Goal: Information Seeking & Learning: Learn about a topic

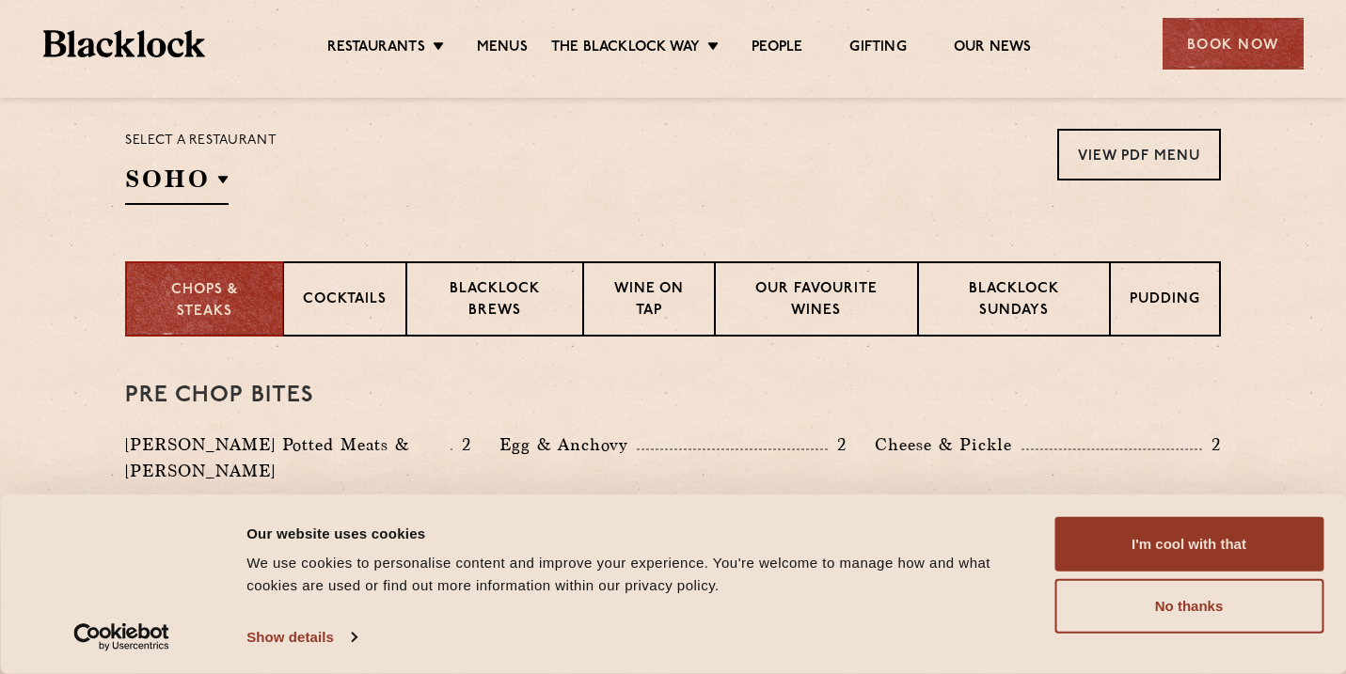
scroll to position [685, 0]
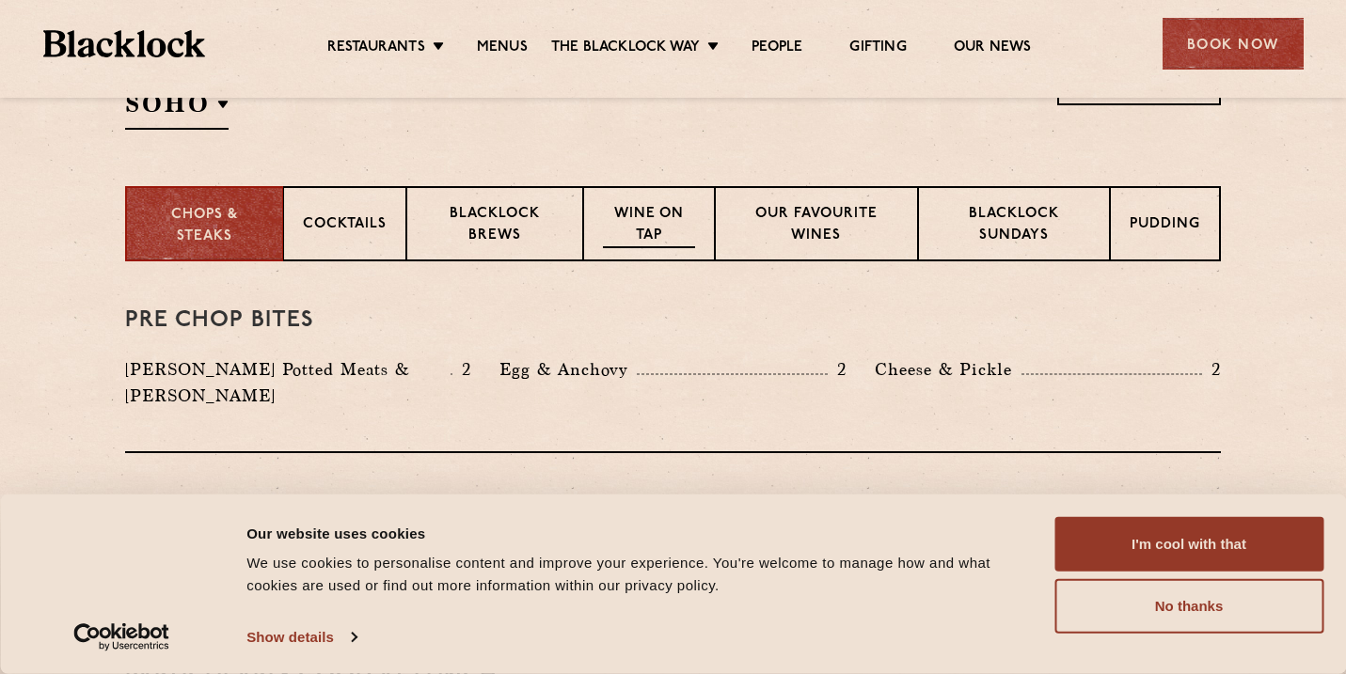
click at [674, 249] on div "Wine on Tap" at bounding box center [649, 223] width 132 height 75
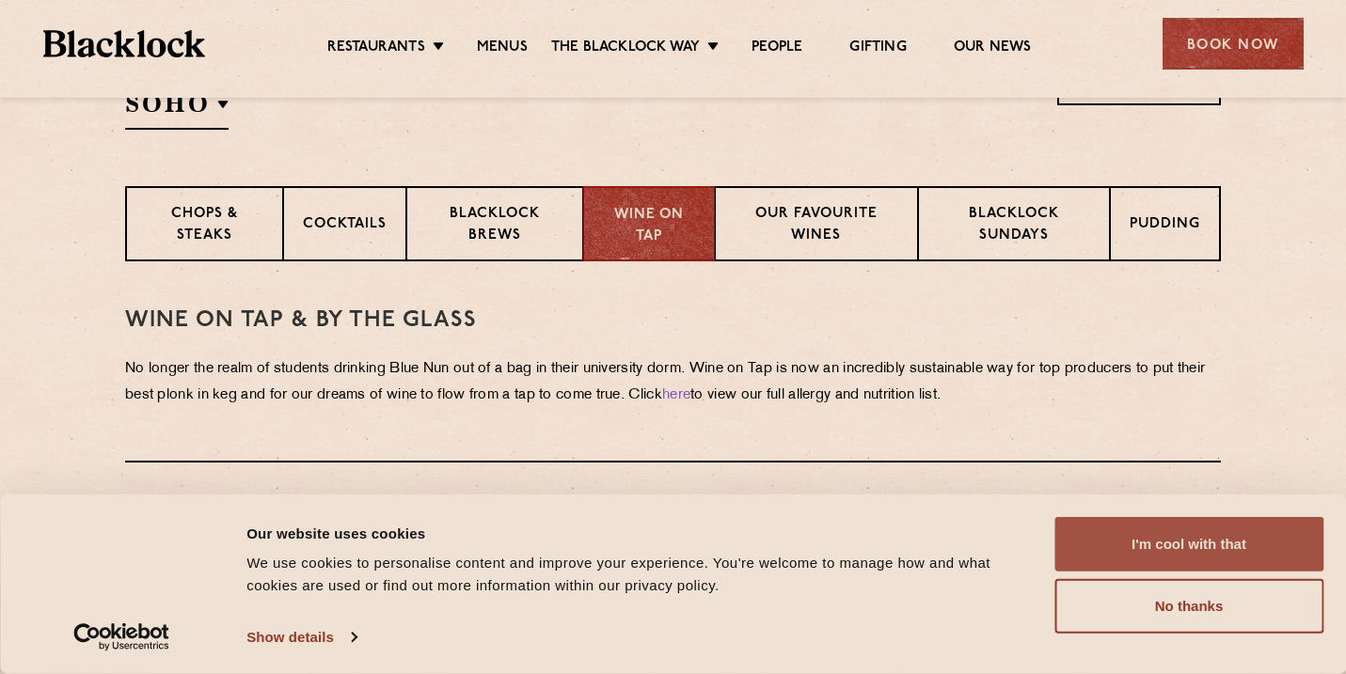
click at [1204, 537] on button "I'm cool with that" at bounding box center [1188, 544] width 269 height 55
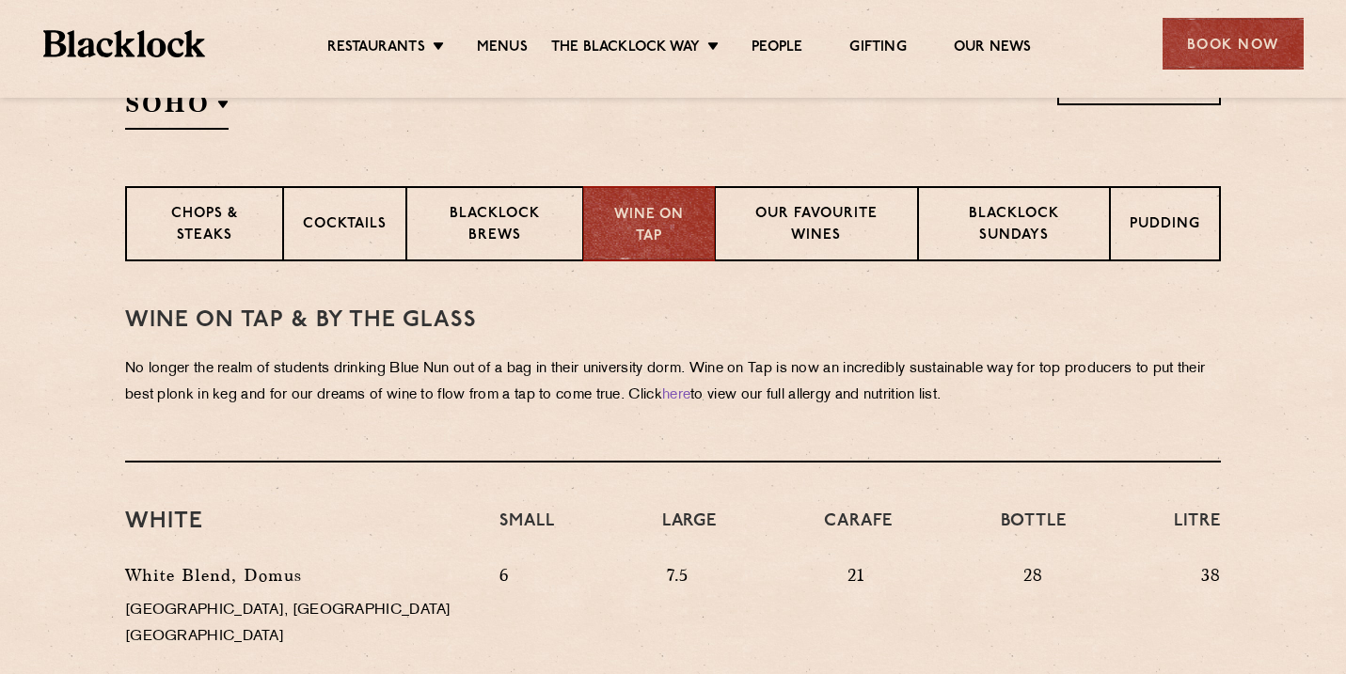
drag, startPoint x: 803, startPoint y: 346, endPoint x: 1068, endPoint y: 402, distance: 271.1
click at [1069, 402] on div "WINE on tap & by the glass No longer the realm of students drinking Blue Nun ou…" at bounding box center [672, 361] width 1095 height 201
click at [1068, 402] on p "No longer the realm of students drinking Blue Nun out of a bag in their univers…" at bounding box center [672, 382] width 1095 height 53
click at [796, 214] on p "Our favourite wines" at bounding box center [815, 226] width 163 height 44
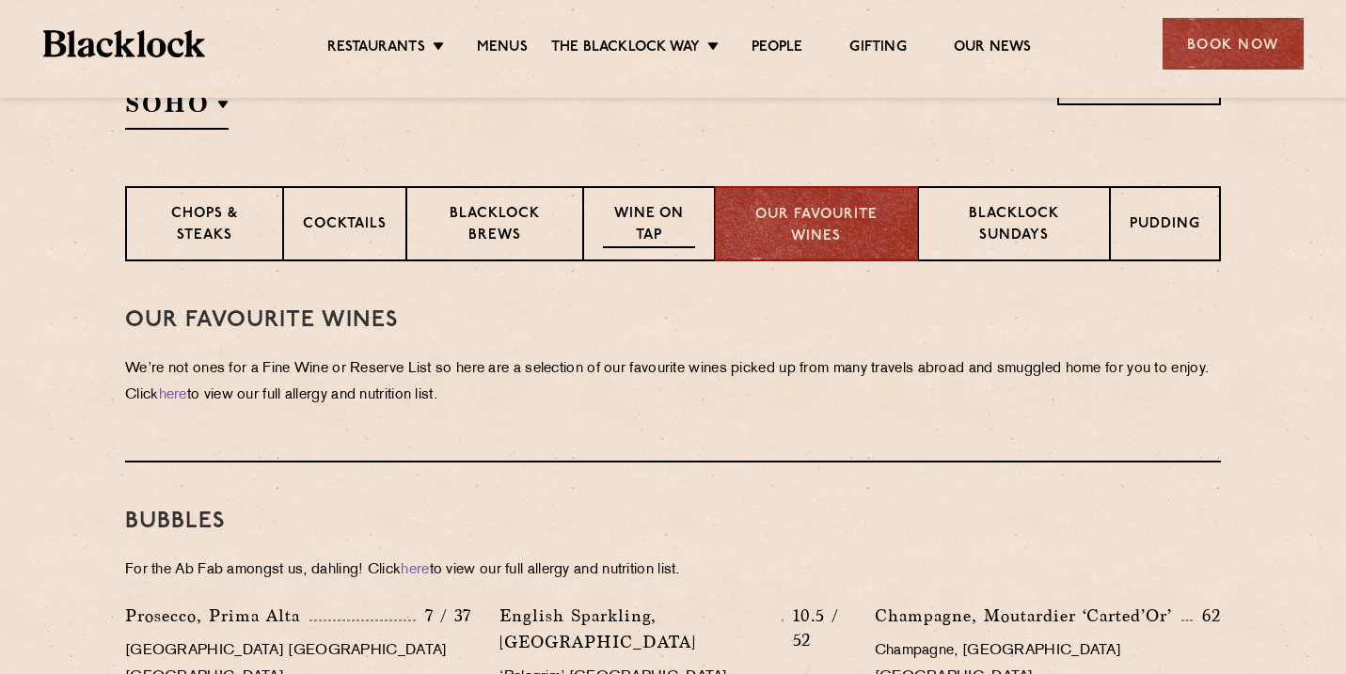
click at [675, 220] on p "Wine on Tap" at bounding box center [649, 226] width 92 height 44
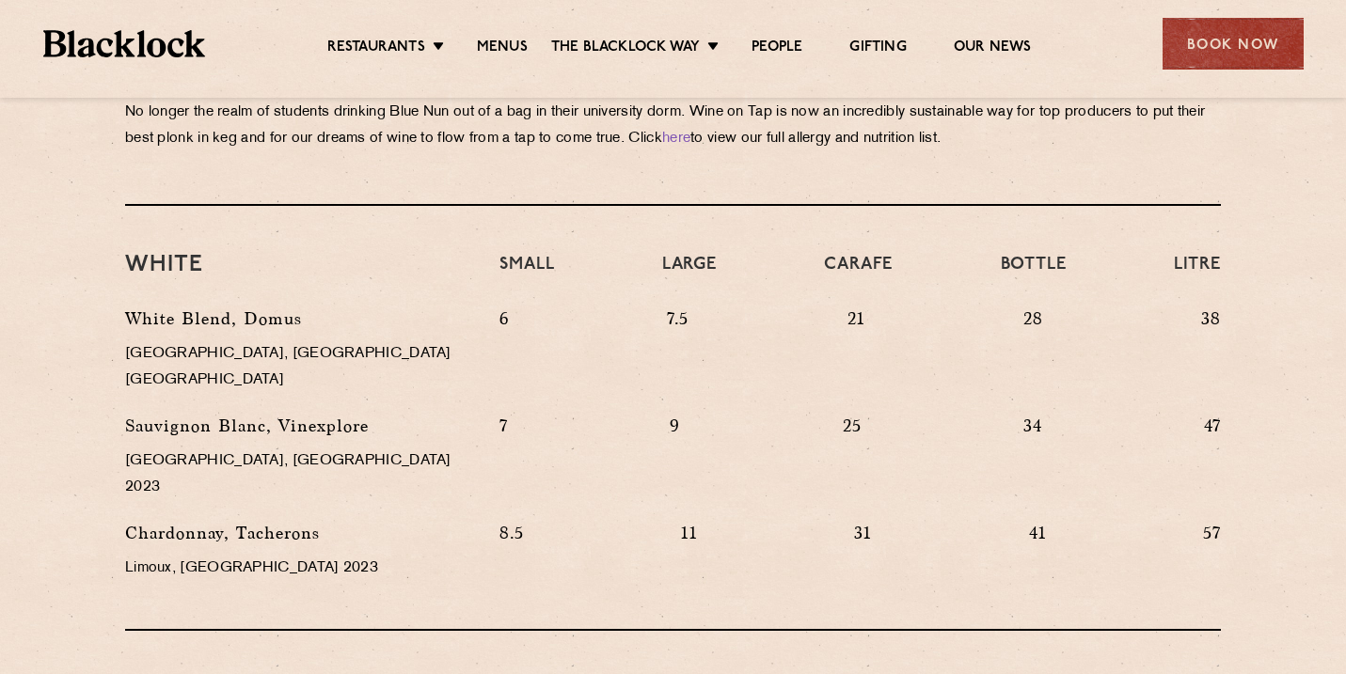
scroll to position [940, 0]
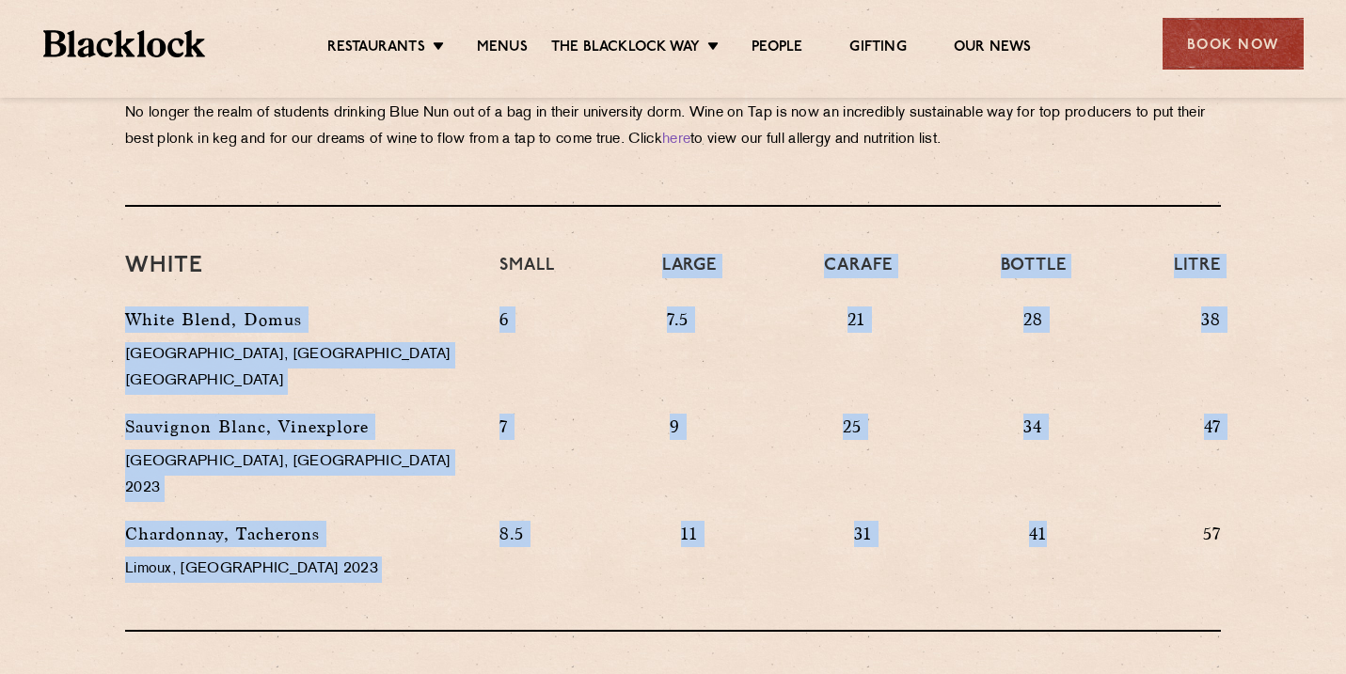
drag, startPoint x: 573, startPoint y: 275, endPoint x: 990, endPoint y: 502, distance: 475.0
click at [990, 502] on div "White Small Large Carafe Bottle Litre White Blend, [GEOGRAPHIC_DATA], [GEOGRAPH…" at bounding box center [672, 419] width 1095 height 425
click at [990, 521] on div "8.5 11 31 41 57" at bounding box center [859, 561] width 749 height 81
drag, startPoint x: 990, startPoint y: 502, endPoint x: 707, endPoint y: 232, distance: 391.1
click at [707, 232] on div "White Small Large Carafe Bottle Litre White Blend, [GEOGRAPHIC_DATA], [GEOGRAPH…" at bounding box center [672, 419] width 1095 height 425
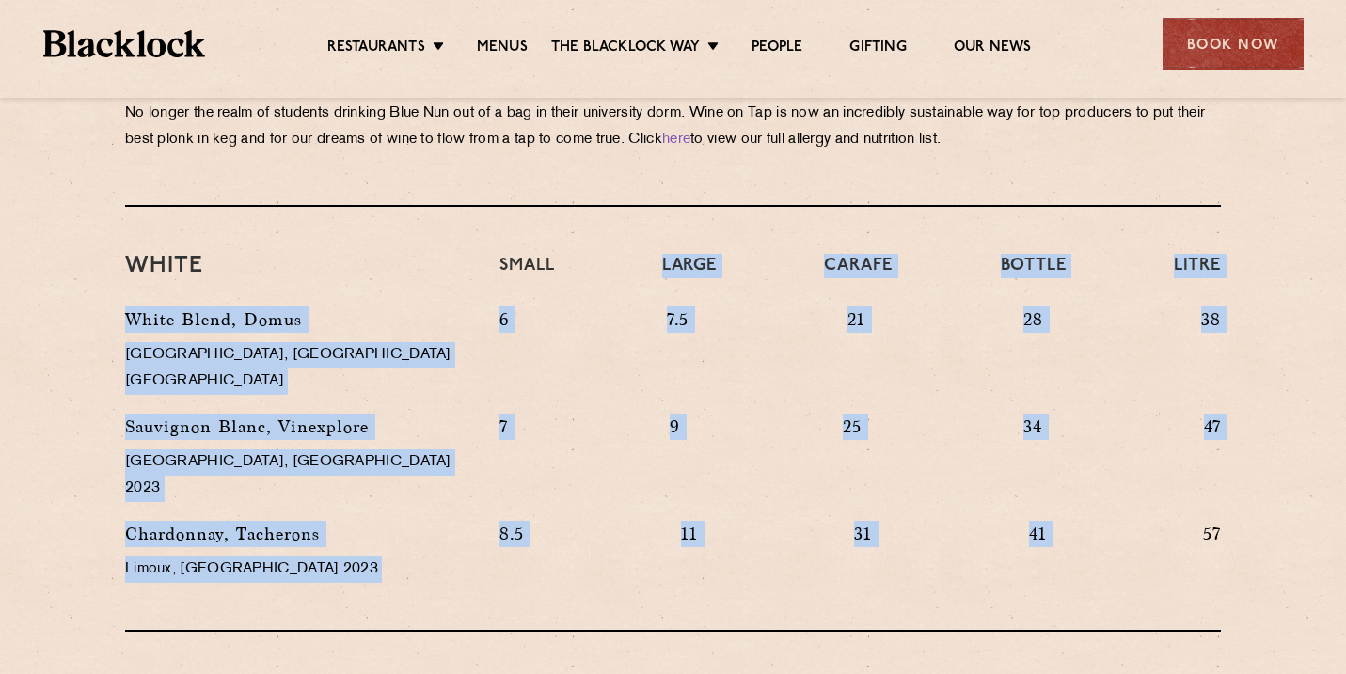
click at [707, 232] on div "White Small Large Carafe Bottle Litre White Blend, [GEOGRAPHIC_DATA], [GEOGRAPH…" at bounding box center [672, 419] width 1095 height 425
drag, startPoint x: 168, startPoint y: 253, endPoint x: 654, endPoint y: 495, distance: 542.9
click at [655, 495] on div "White Small Large Carafe Bottle Litre White Blend, [GEOGRAPHIC_DATA], [GEOGRAPH…" at bounding box center [672, 419] width 1095 height 425
click at [654, 521] on div "8.5 11 31 41 57" at bounding box center [859, 561] width 749 height 81
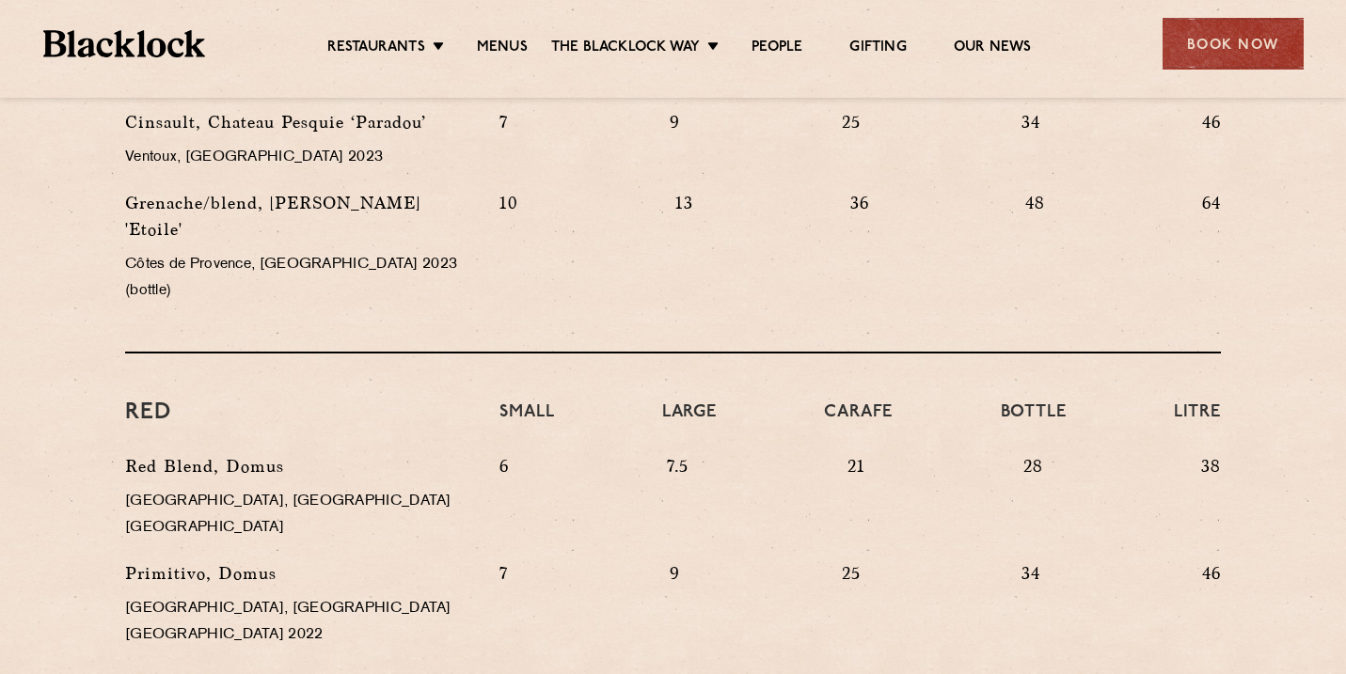
scroll to position [1643, 0]
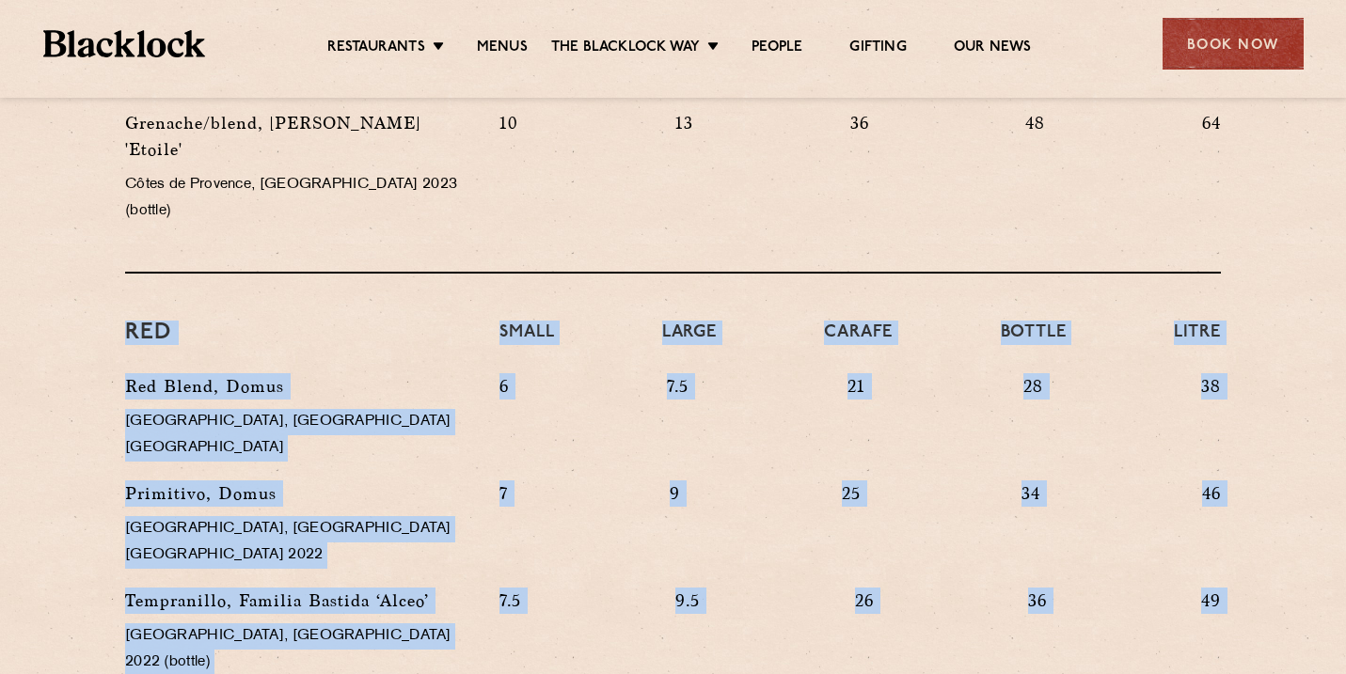
drag, startPoint x: 189, startPoint y: 213, endPoint x: 1255, endPoint y: 570, distance: 1124.2
click at [1257, 570] on section "WINE on tap & by the glass No longer the realm of students drinking Blue Nun ou…" at bounding box center [673, 241] width 1346 height 1877
click at [1255, 570] on section "WINE on tap & by the glass No longer the realm of students drinking Blue Nun ou…" at bounding box center [673, 241] width 1346 height 1877
drag, startPoint x: 1255, startPoint y: 570, endPoint x: 396, endPoint y: 190, distance: 939.6
click at [396, 190] on section "WINE on tap & by the glass No longer the realm of students drinking Blue Nun ou…" at bounding box center [673, 241] width 1346 height 1877
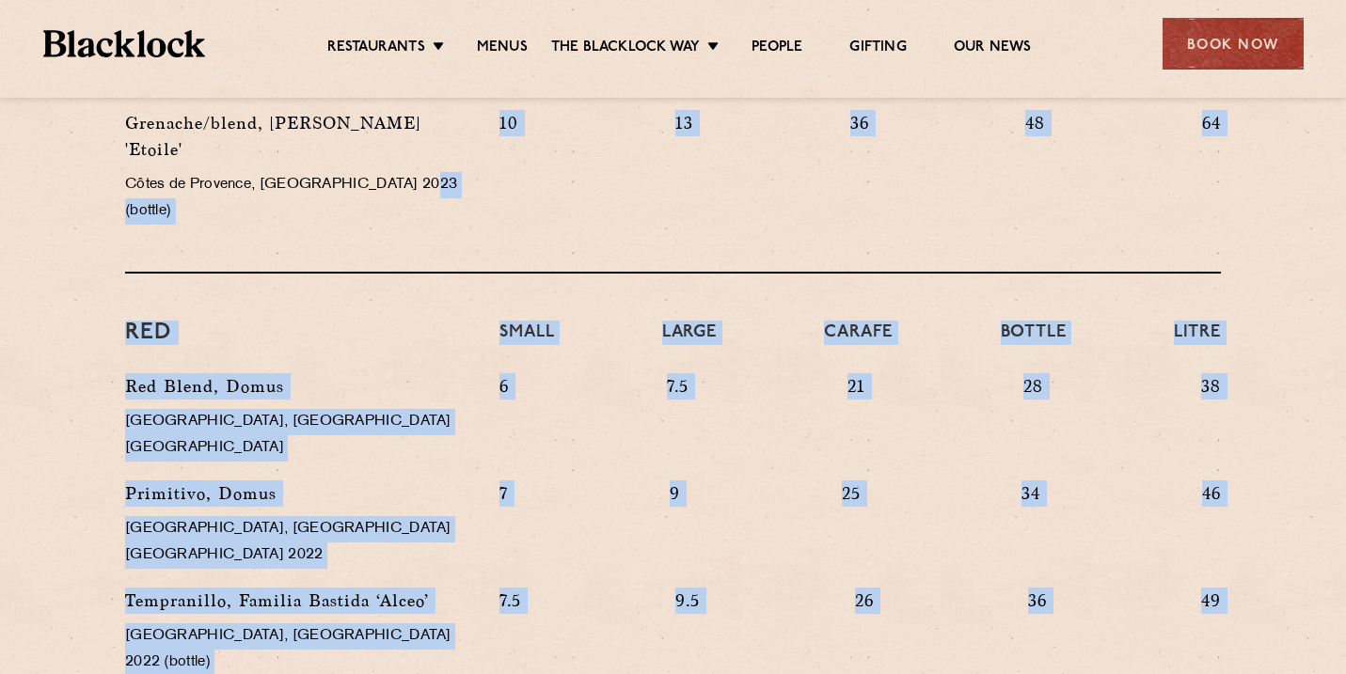
click at [396, 190] on div "Rose Small Large Carafe Bottle Litre Cinsault, Chateau Pesquie ‘Paradou’ Ventou…" at bounding box center [672, 101] width 1095 height 344
drag, startPoint x: 396, startPoint y: 190, endPoint x: 1194, endPoint y: 593, distance: 894.4
click at [1194, 593] on div "WINE on tap & by the glass No longer the realm of students drinking Blue Nun ou…" at bounding box center [673, 241] width 1142 height 1877
drag, startPoint x: 1194, startPoint y: 593, endPoint x: 410, endPoint y: 209, distance: 873.4
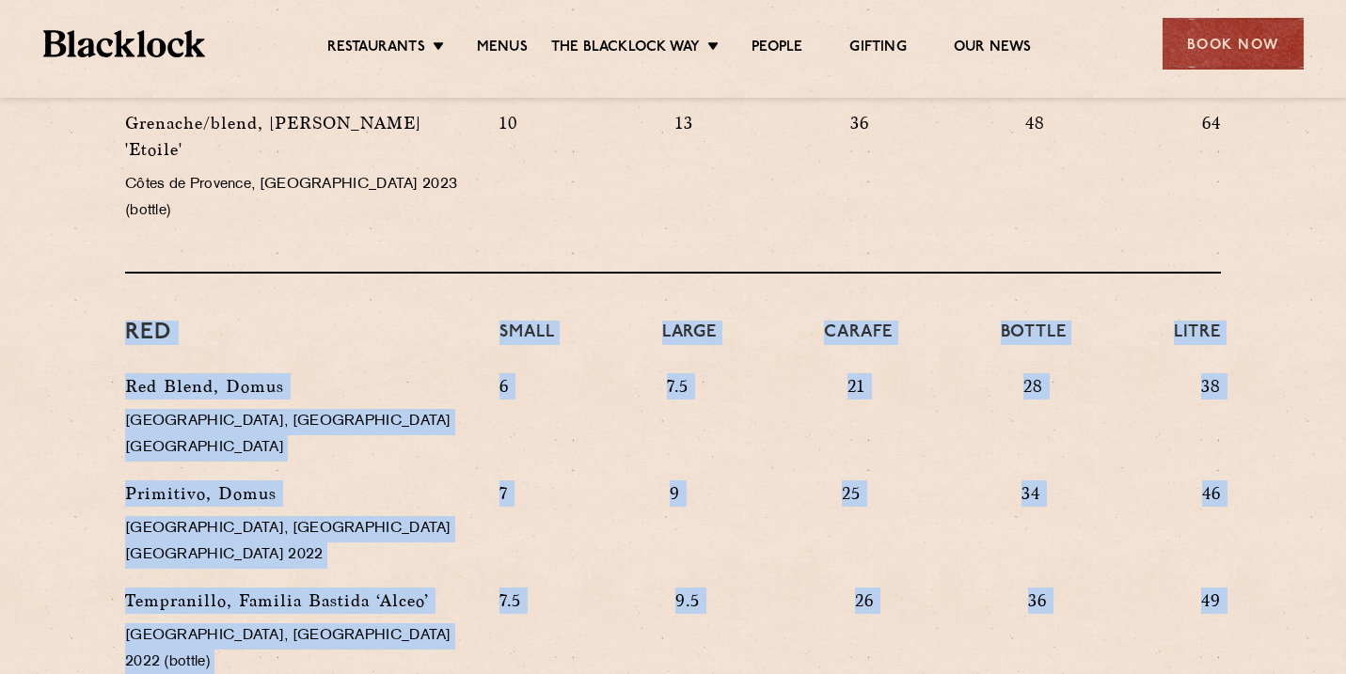
drag, startPoint x: 410, startPoint y: 209, endPoint x: 1150, endPoint y: 574, distance: 825.0
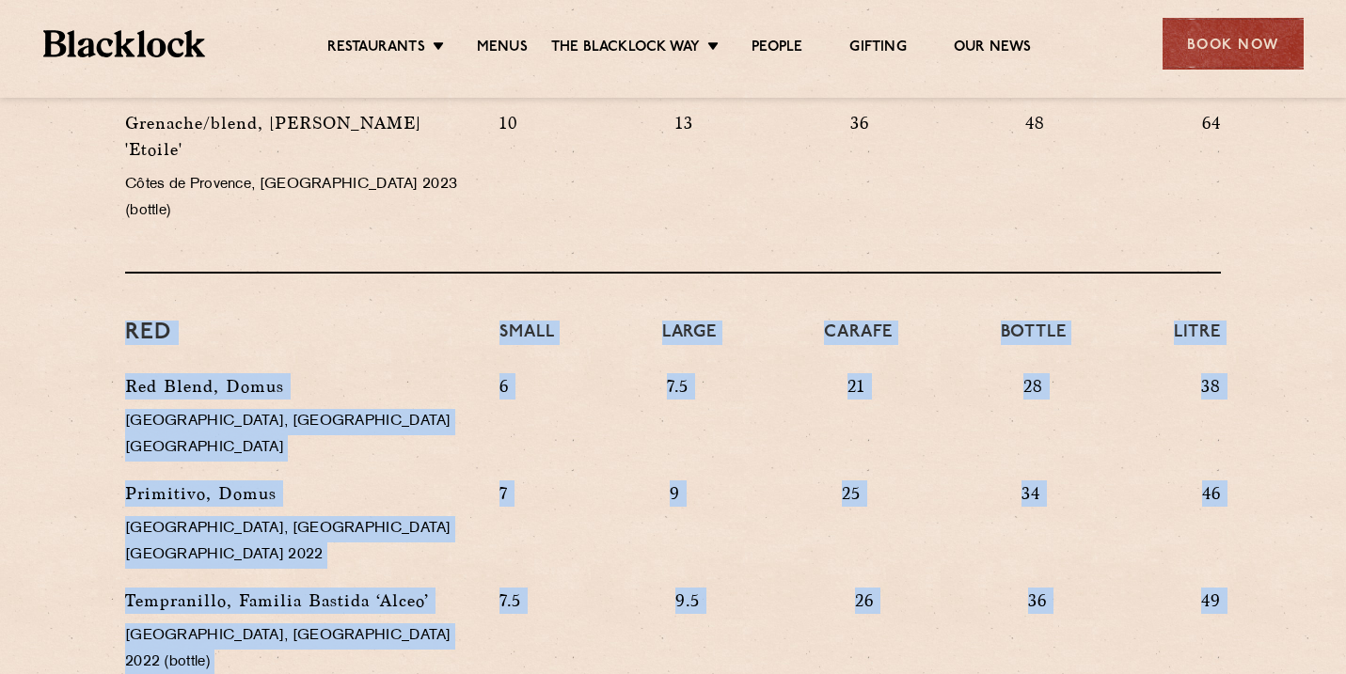
drag, startPoint x: 1245, startPoint y: 574, endPoint x: 452, endPoint y: 219, distance: 868.3
click at [452, 219] on section "WINE on tap & by the glass No longer the realm of students drinking Blue Nun ou…" at bounding box center [673, 241] width 1346 height 1877
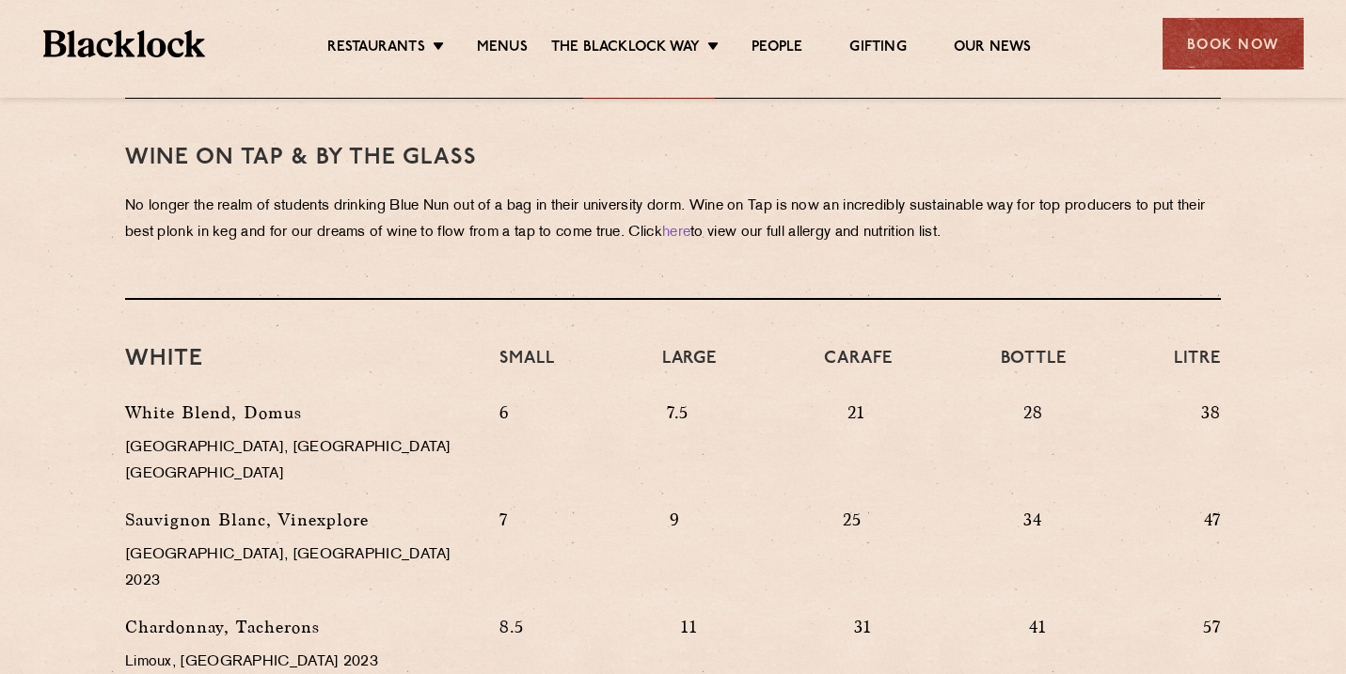
scroll to position [669, 0]
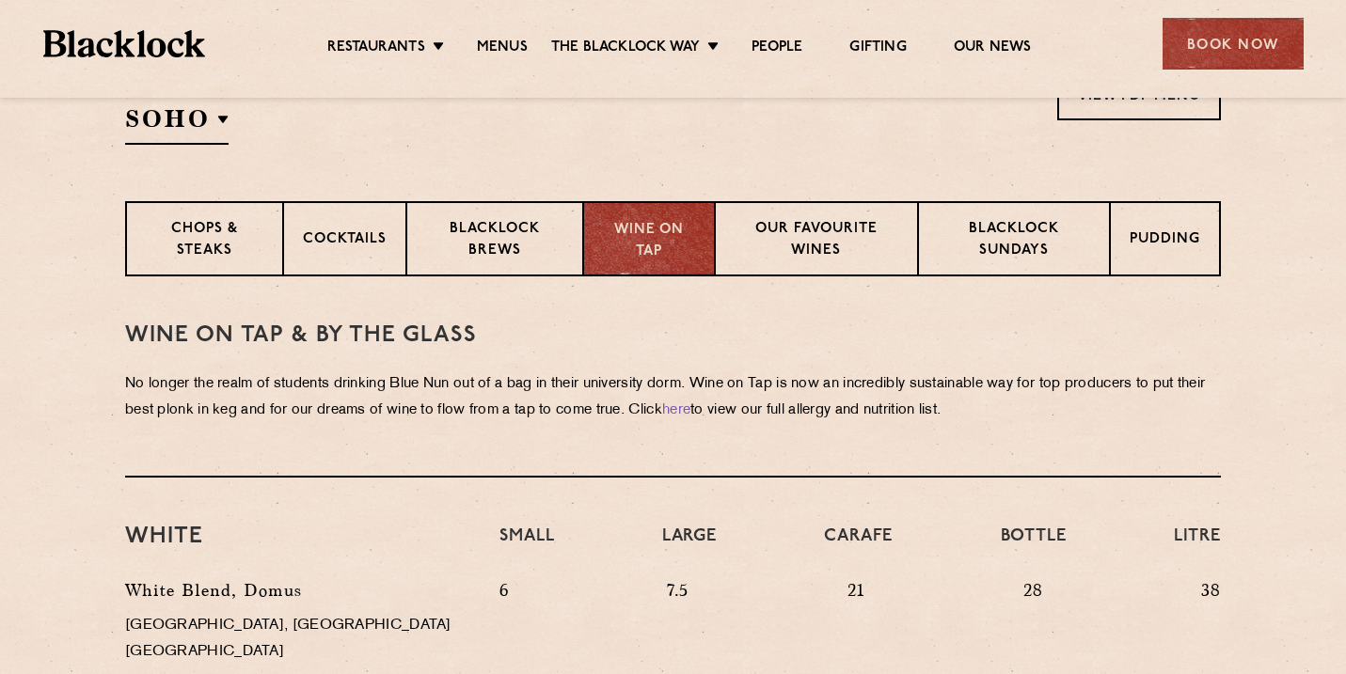
click at [584, 247] on div "Wine on Tap" at bounding box center [649, 238] width 132 height 75
click at [539, 247] on p "Blacklock Brews" at bounding box center [494, 241] width 137 height 44
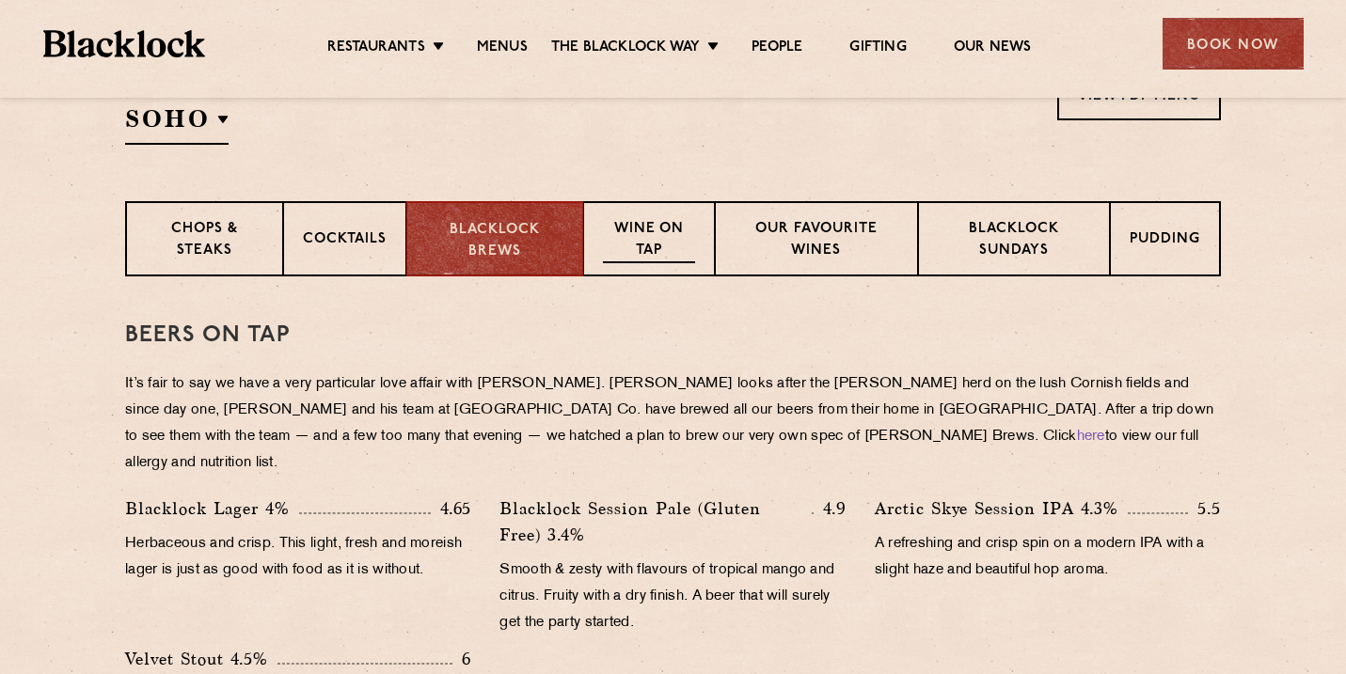
click at [662, 209] on div "Wine on Tap" at bounding box center [649, 238] width 132 height 75
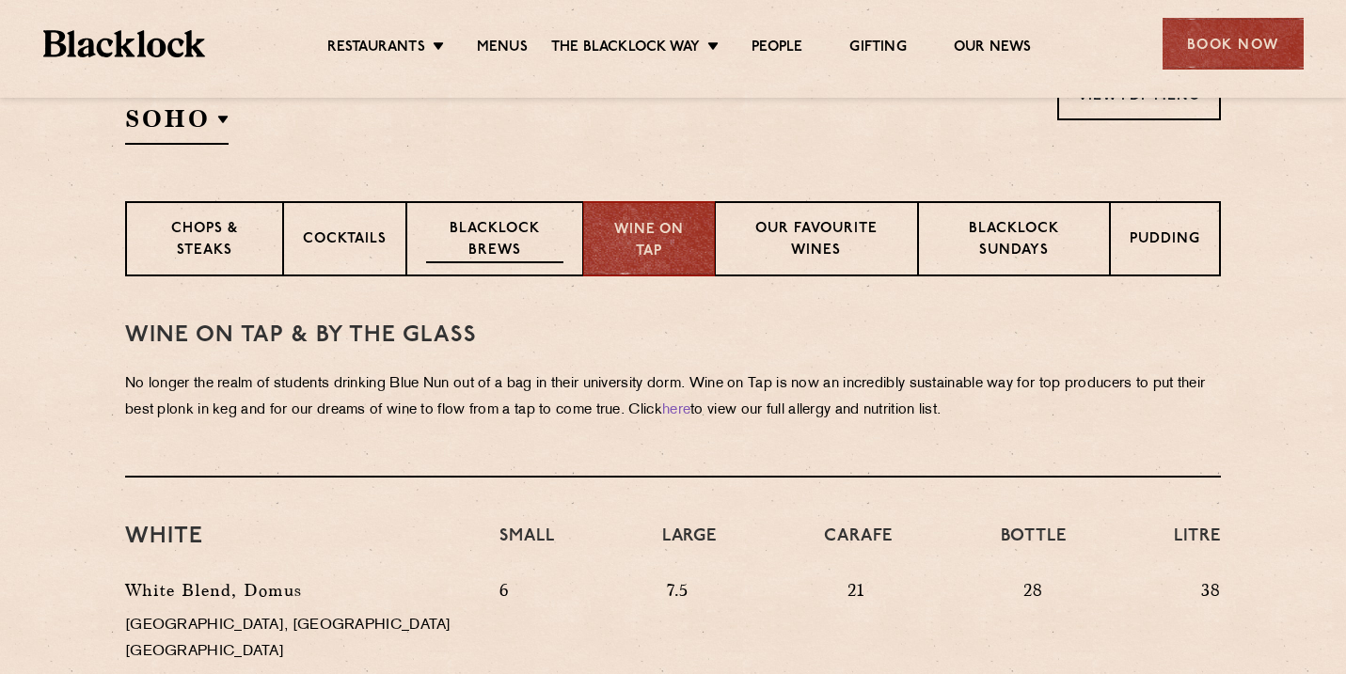
click at [478, 221] on p "Blacklock Brews" at bounding box center [494, 241] width 137 height 44
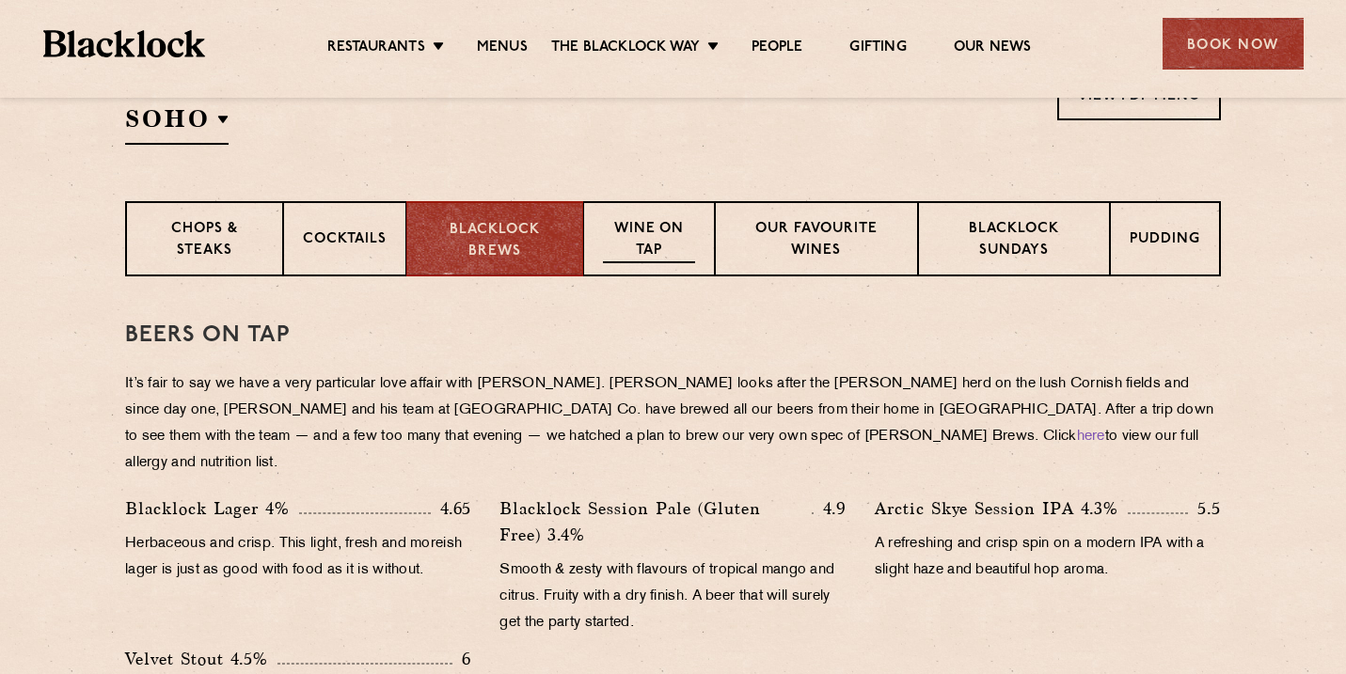
click at [664, 234] on p "Wine on Tap" at bounding box center [649, 241] width 92 height 44
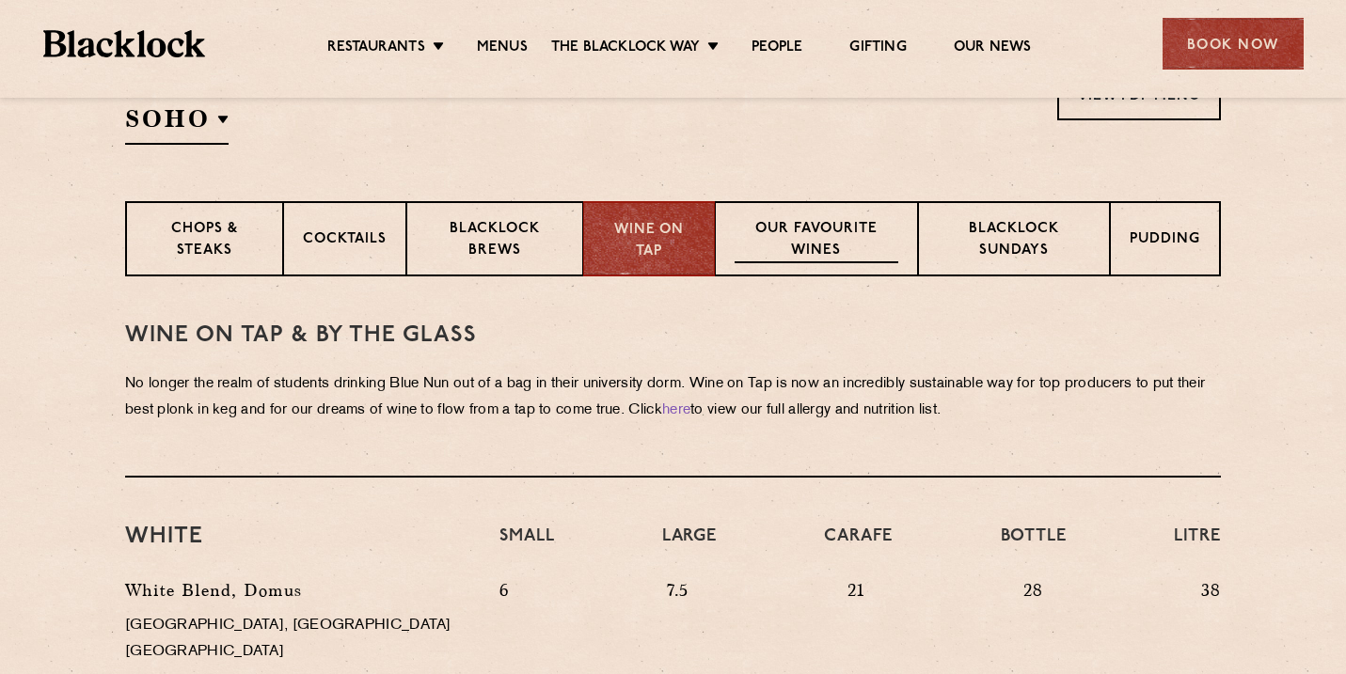
click at [821, 220] on p "Our favourite wines" at bounding box center [815, 241] width 163 height 44
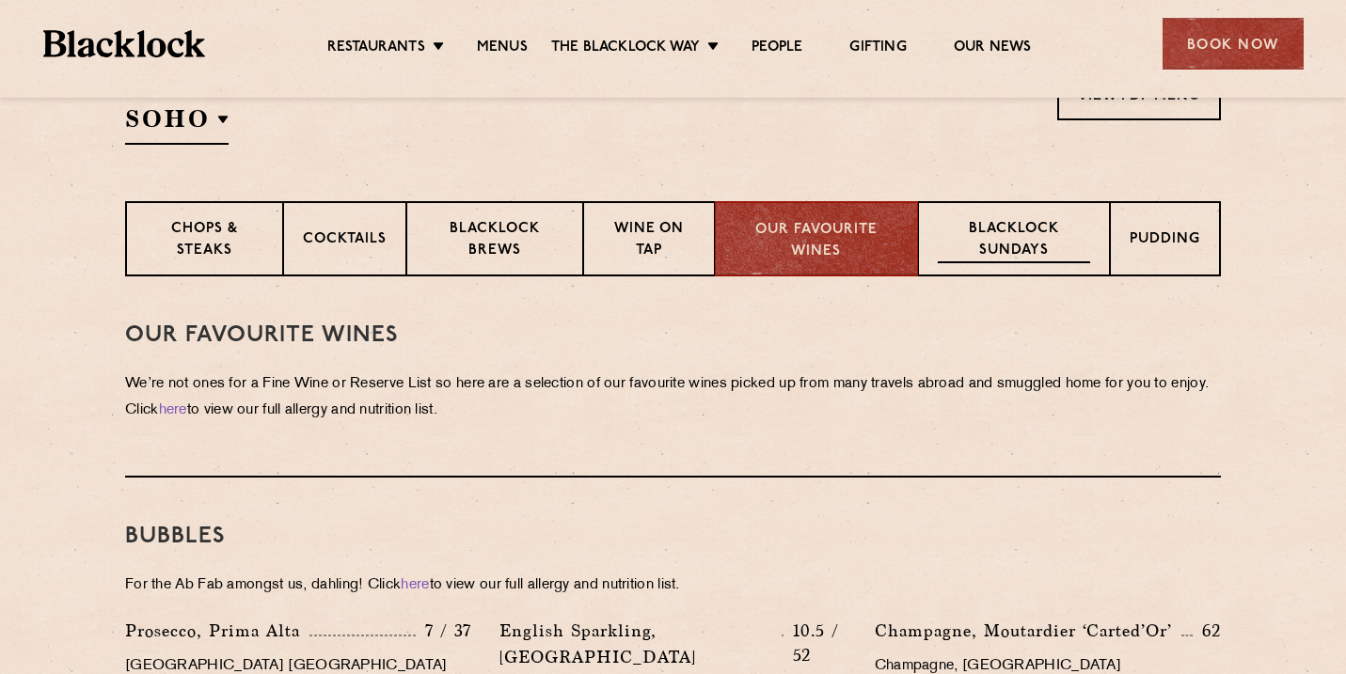
click at [995, 225] on p "Blacklock Sundays" at bounding box center [1013, 241] width 152 height 44
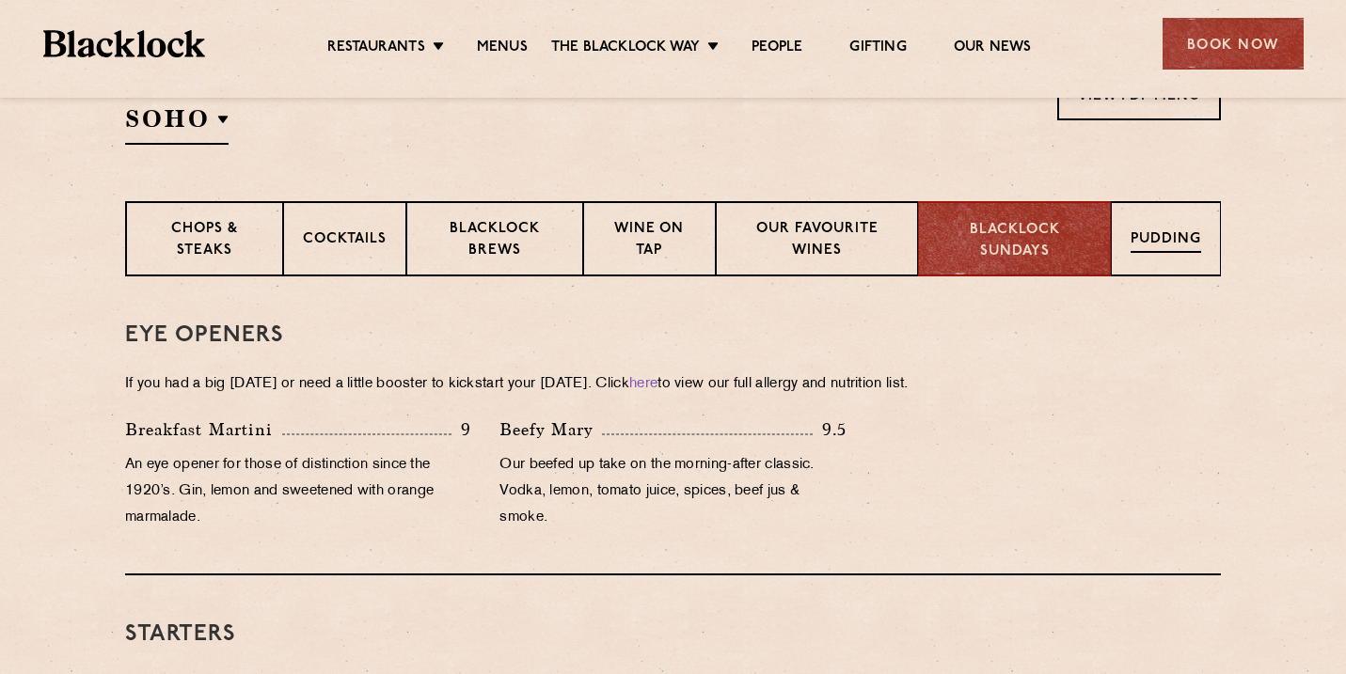
click at [1142, 230] on p "Pudding" at bounding box center [1165, 241] width 71 height 24
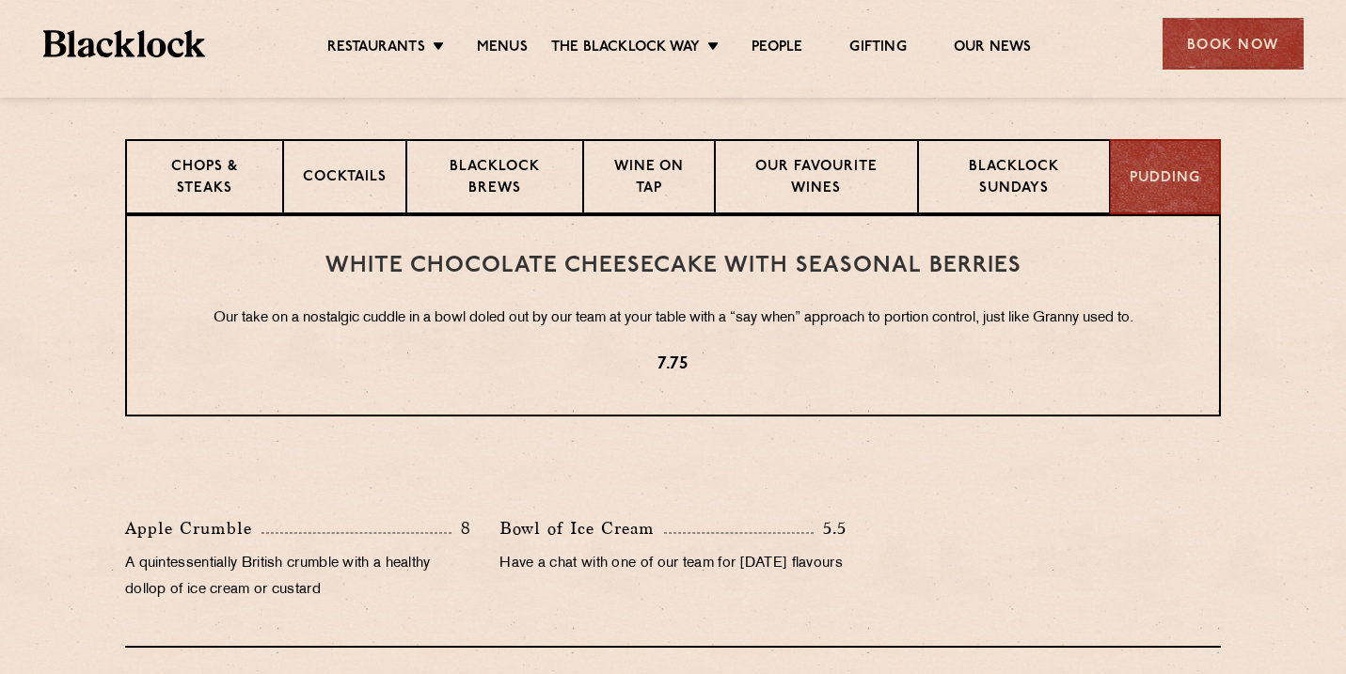
scroll to position [720, 0]
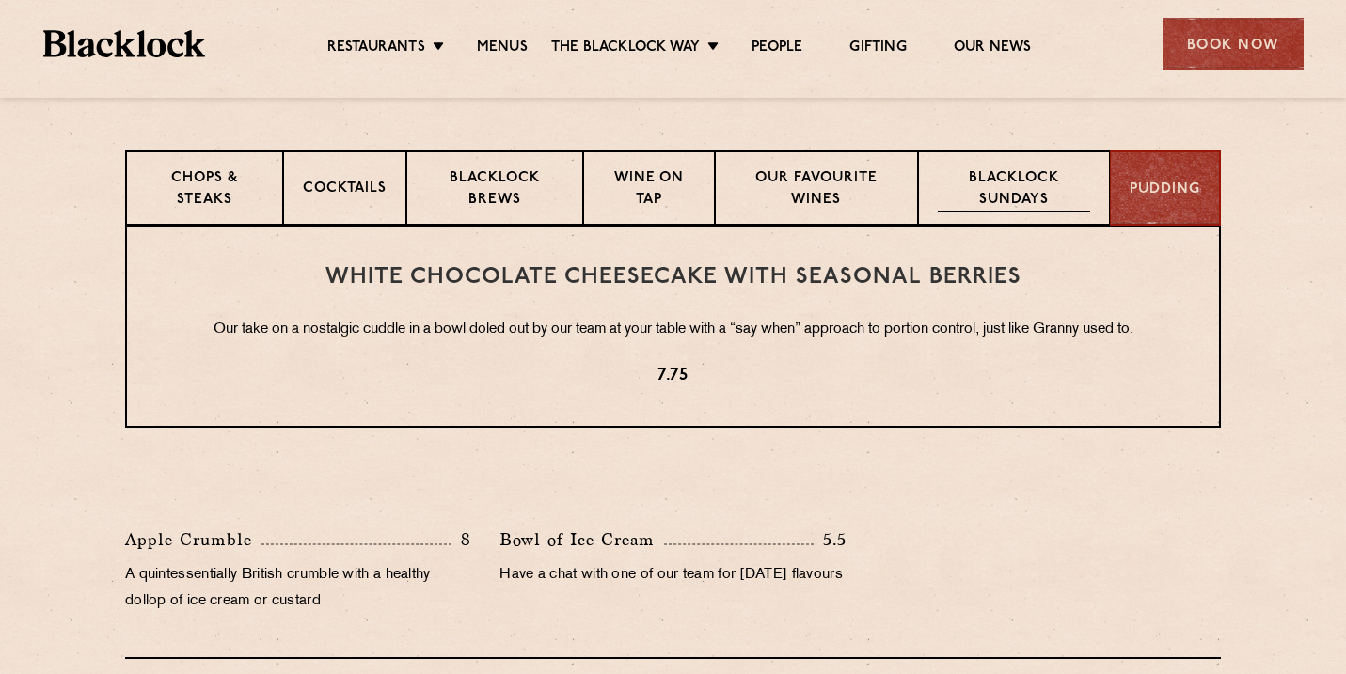
click at [1000, 176] on p "Blacklock Sundays" at bounding box center [1013, 190] width 152 height 44
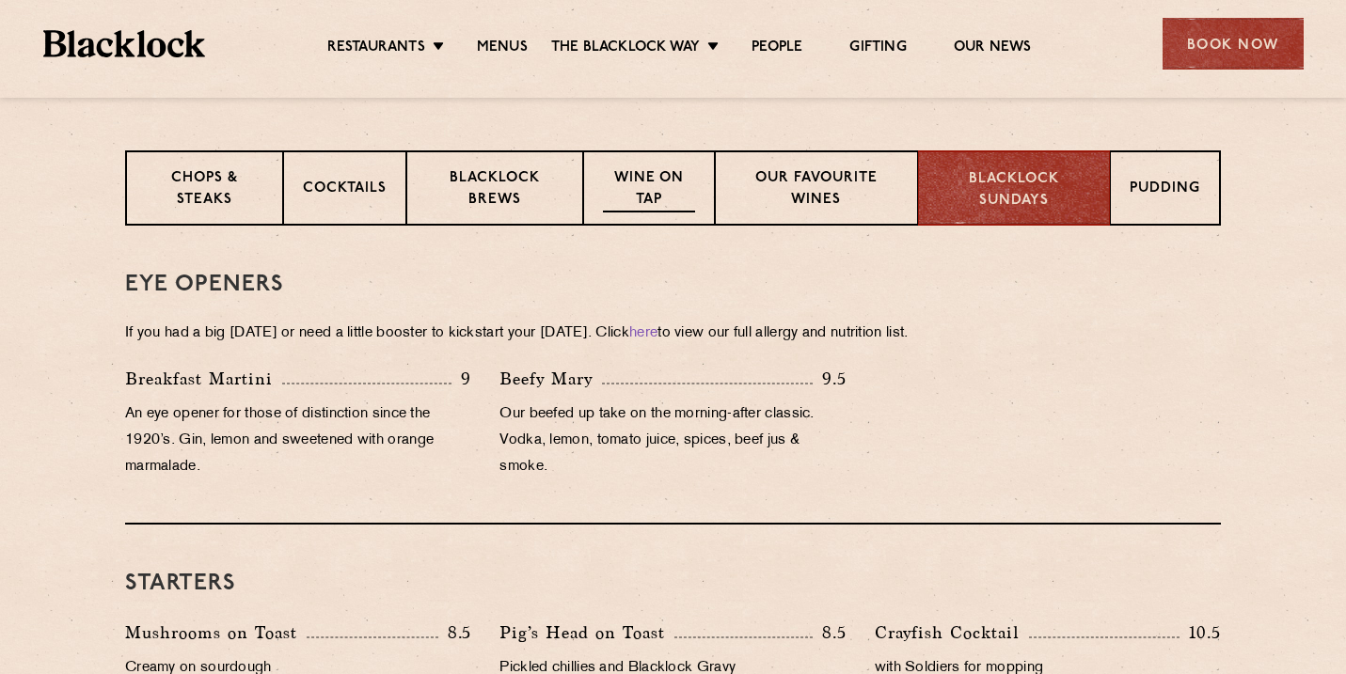
click at [616, 170] on p "Wine on Tap" at bounding box center [649, 190] width 92 height 44
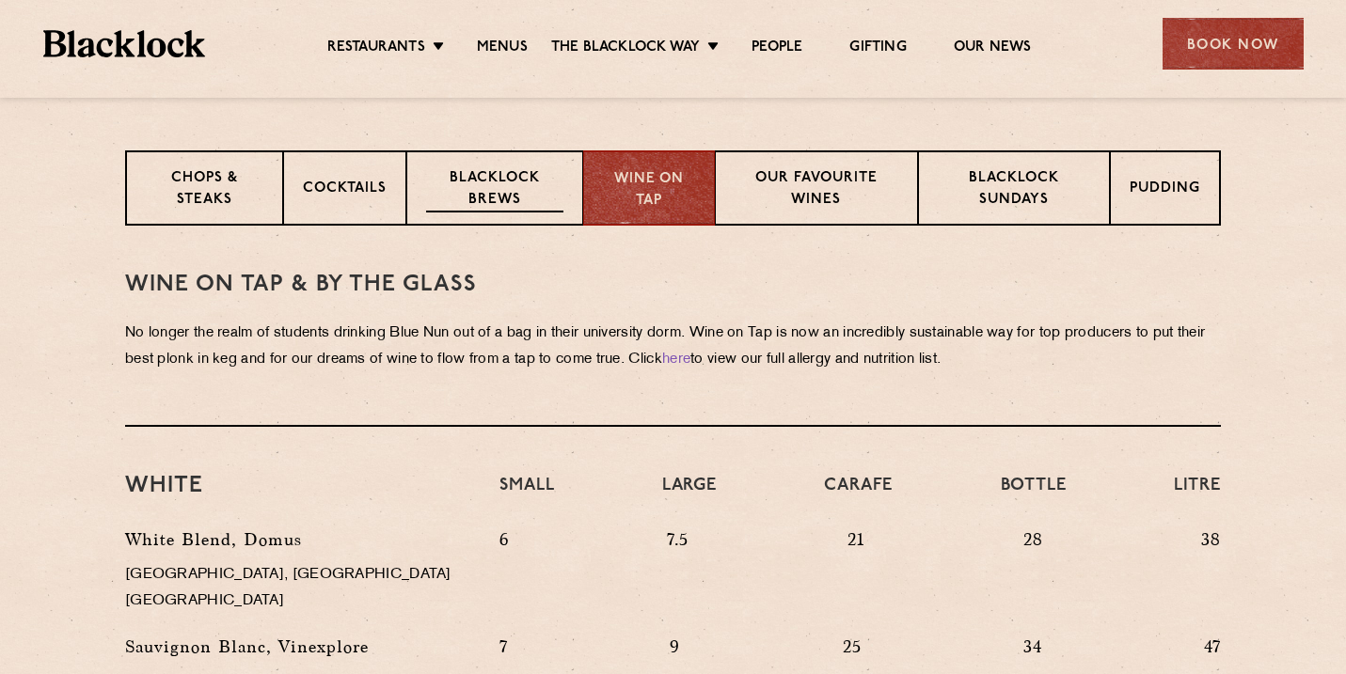
click at [505, 184] on p "Blacklock Brews" at bounding box center [494, 190] width 137 height 44
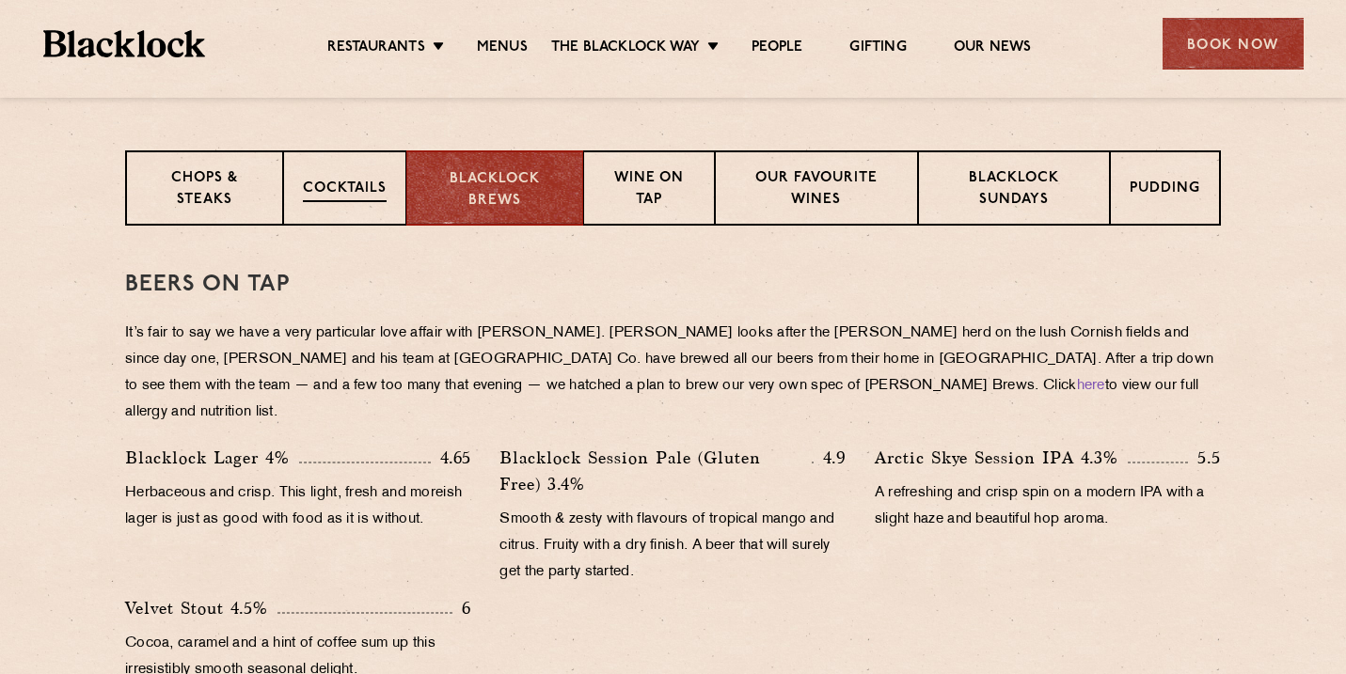
click at [357, 188] on p "Cocktails" at bounding box center [345, 191] width 84 height 24
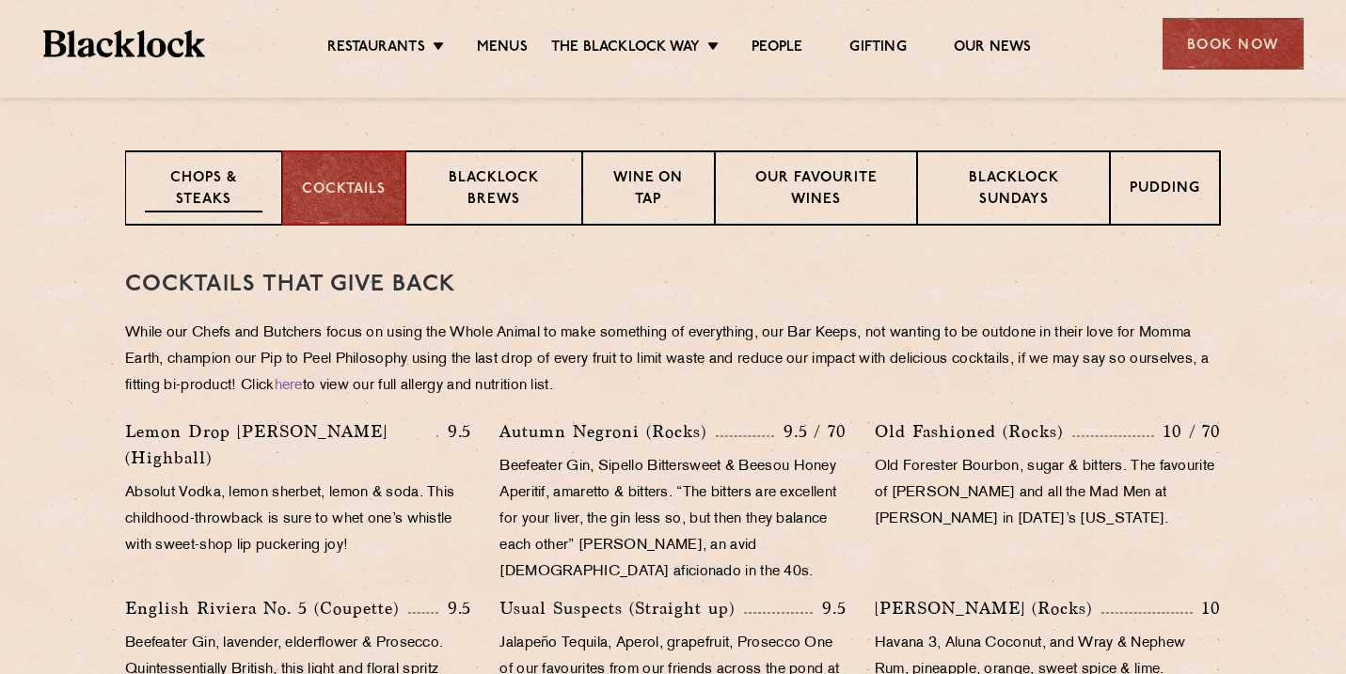
click at [210, 189] on p "Chops & Steaks" at bounding box center [204, 190] width 118 height 44
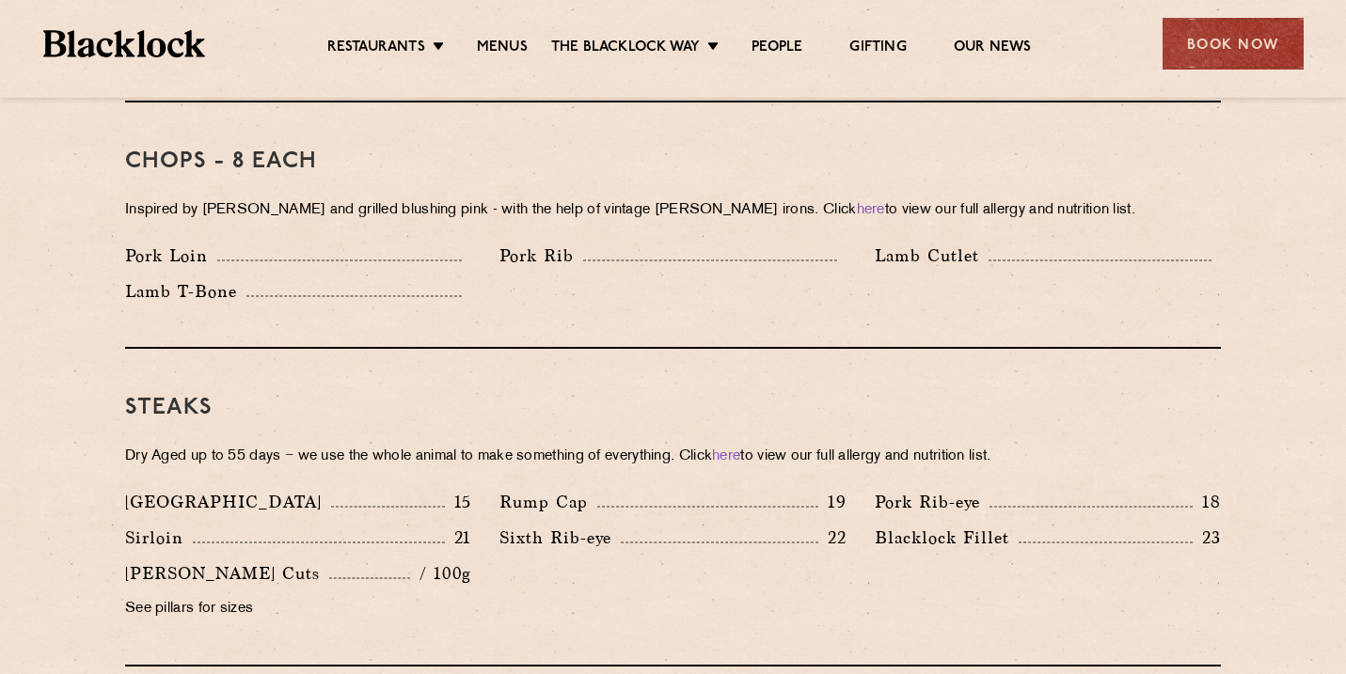
scroll to position [1557, 0]
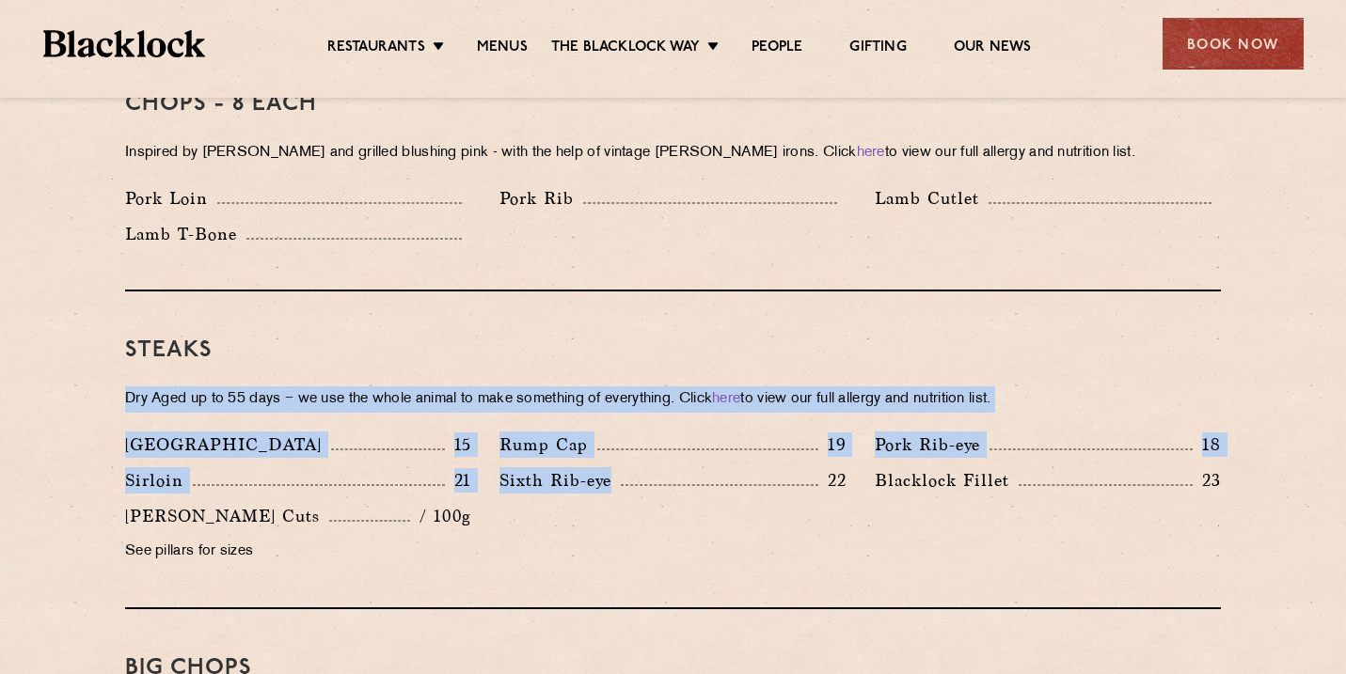
drag, startPoint x: 391, startPoint y: 350, endPoint x: 655, endPoint y: 547, distance: 329.8
click at [655, 547] on div "Steaks Dry Aged up to 55 days − we use the whole animal to make something of ev…" at bounding box center [672, 450] width 1095 height 318
click at [655, 547] on div "Denver 15 Rump Cap 19 Pork Rib-eye 18 Sirloin 21 Sixth Rib-eye 22 [PERSON_NAME]…" at bounding box center [673, 503] width 1124 height 143
drag, startPoint x: 738, startPoint y: 529, endPoint x: 165, endPoint y: 295, distance: 618.6
click at [165, 295] on div "Steaks Dry Aged up to 55 days − we use the whole animal to make something of ev…" at bounding box center [672, 450] width 1095 height 318
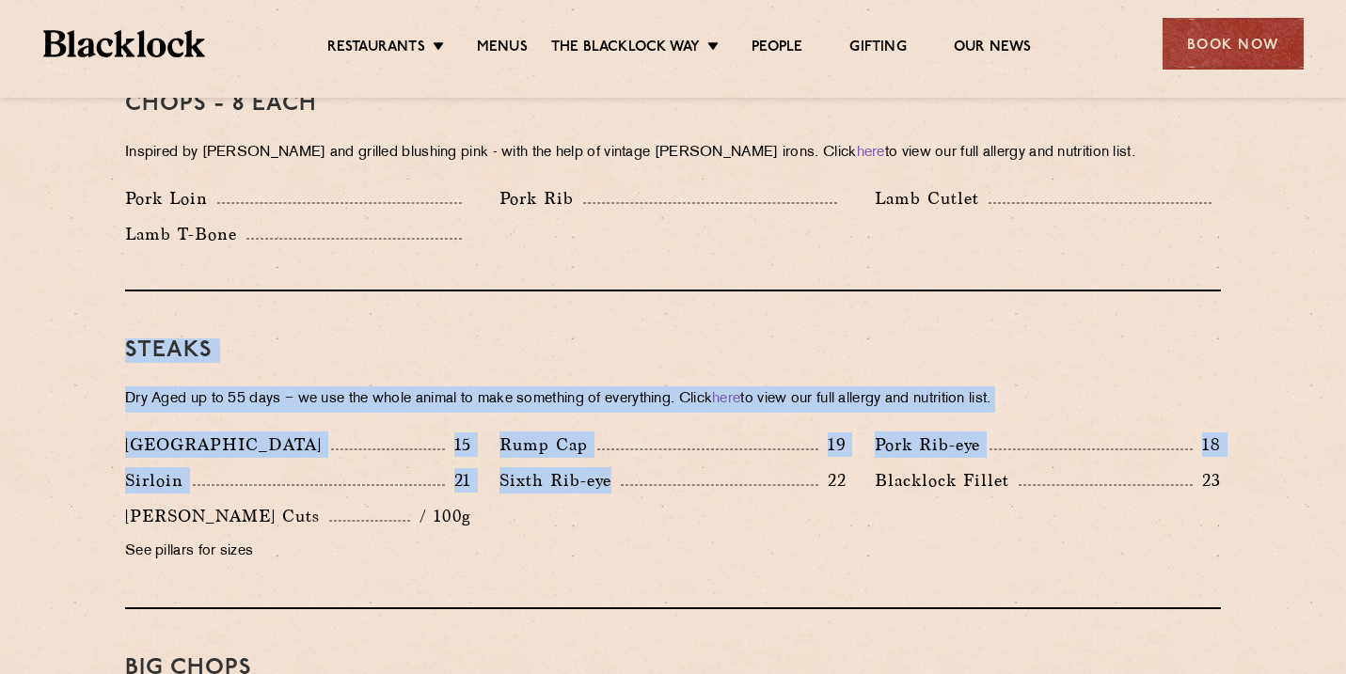
click at [165, 295] on div "Steaks Dry Aged up to 55 days − we use the whole animal to make something of ev…" at bounding box center [672, 450] width 1095 height 318
drag, startPoint x: 165, startPoint y: 295, endPoint x: 1224, endPoint y: 503, distance: 1078.9
click at [1220, 503] on div "Steaks Dry Aged up to 55 days − we use the whole animal to make something of ev…" at bounding box center [672, 450] width 1095 height 318
click at [1224, 503] on div "Denver 15 Rump Cap 19 Pork Rib-eye 18 Sirloin 21 Sixth Rib-eye 22 [PERSON_NAME]…" at bounding box center [673, 503] width 1124 height 143
